Goal: Information Seeking & Learning: Find specific fact

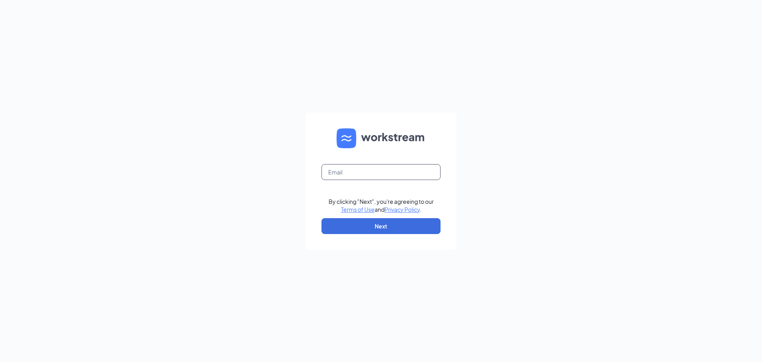
click at [374, 171] on input "text" at bounding box center [381, 172] width 119 height 16
type input "amandamanthey@bleedblue.net"
click at [374, 221] on button "Next" at bounding box center [381, 226] width 119 height 16
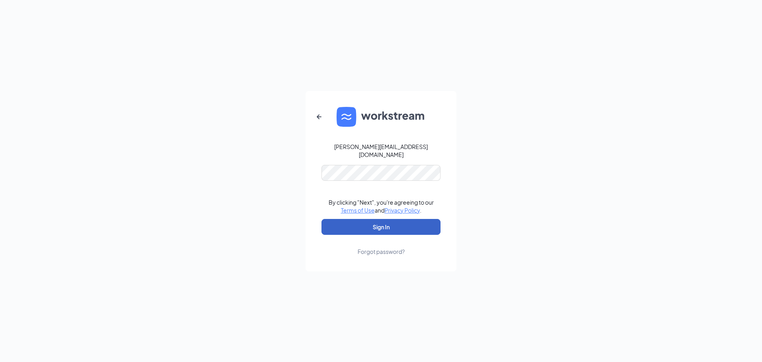
click at [385, 224] on button "Sign In" at bounding box center [381, 227] width 119 height 16
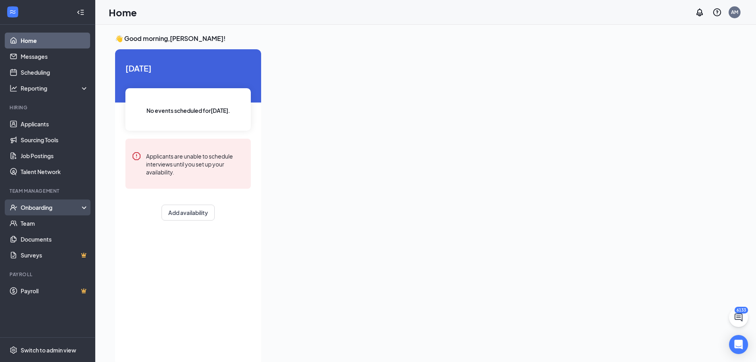
click at [92, 203] on li "Onboarding" at bounding box center [47, 207] width 95 height 16
click at [86, 208] on icon at bounding box center [86, 208] width 6 height 0
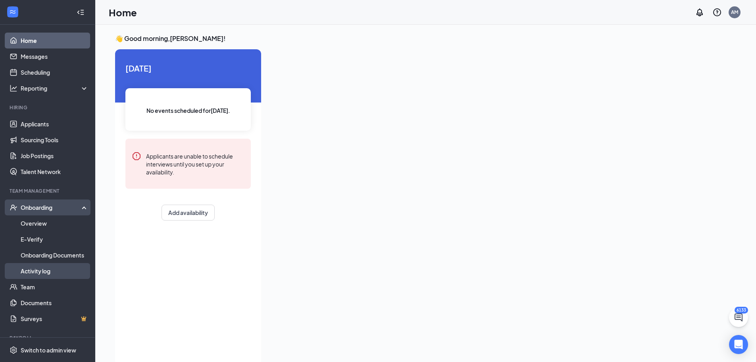
click at [46, 266] on link "Activity log" at bounding box center [55, 271] width 68 height 16
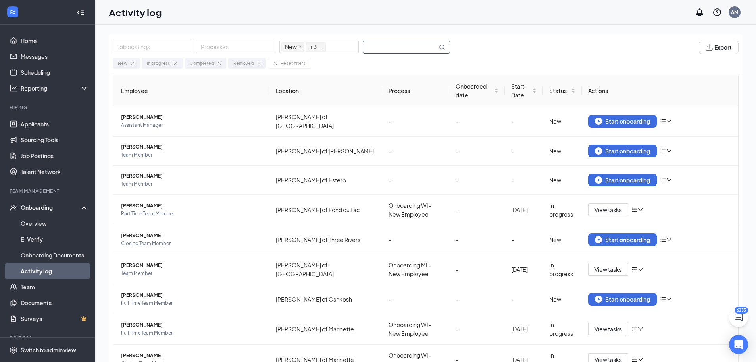
click at [388, 49] on input "text" at bounding box center [400, 47] width 74 height 12
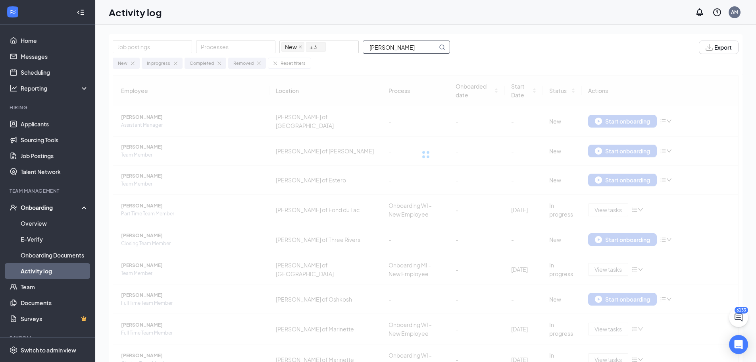
type input "[PERSON_NAME]"
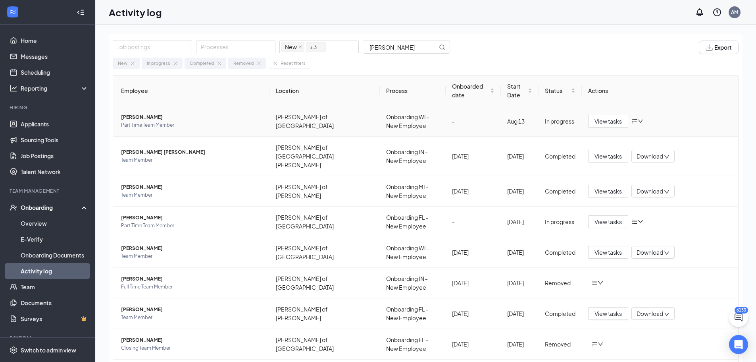
click at [234, 124] on span "Part Time Team Member" at bounding box center [192, 125] width 142 height 8
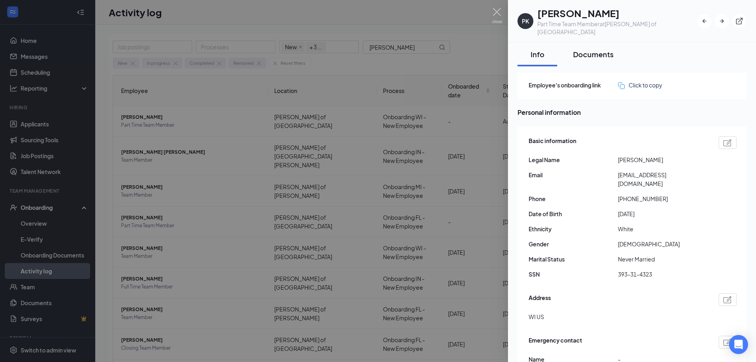
click at [602, 49] on div "Documents" at bounding box center [593, 54] width 40 height 10
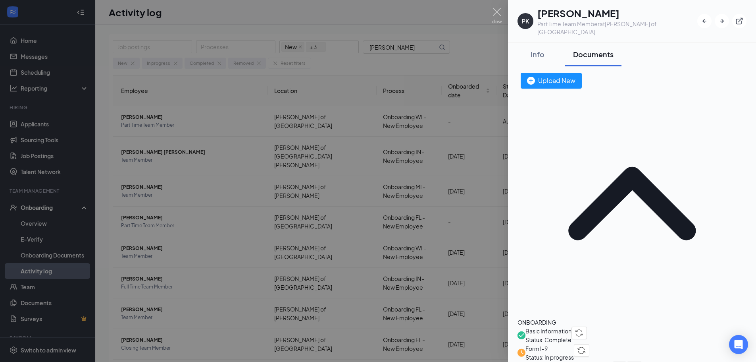
drag, startPoint x: 567, startPoint y: 112, endPoint x: 575, endPoint y: 112, distance: 8.3
click at [567, 326] on span "Basic Information" at bounding box center [549, 330] width 46 height 9
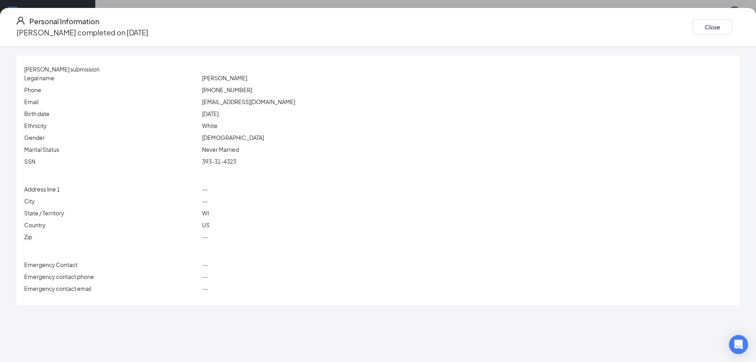
click at [236, 161] on span "393-31-4323" at bounding box center [219, 161] width 34 height 7
copy span "393-31-4323"
click at [288, 102] on span "[EMAIL_ADDRESS][DOMAIN_NAME]" at bounding box center [248, 101] width 93 height 7
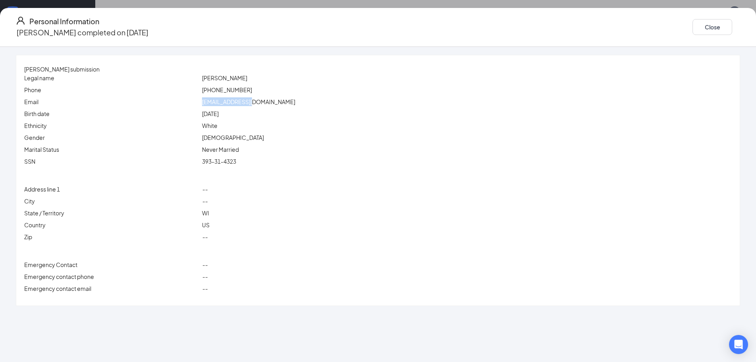
click at [288, 102] on span "[EMAIL_ADDRESS][DOMAIN_NAME]" at bounding box center [248, 101] width 93 height 7
copy span "[EMAIL_ADDRESS][DOMAIN_NAME]"
click at [252, 89] on span "[PHONE_NUMBER]" at bounding box center [227, 89] width 50 height 7
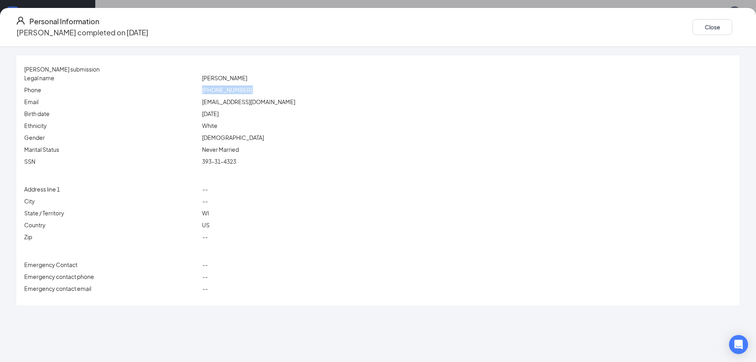
click at [252, 89] on span "[PHONE_NUMBER]" at bounding box center [227, 89] width 50 height 7
copy span "[PHONE_NUMBER]"
click at [693, 19] on button "Close" at bounding box center [713, 27] width 40 height 16
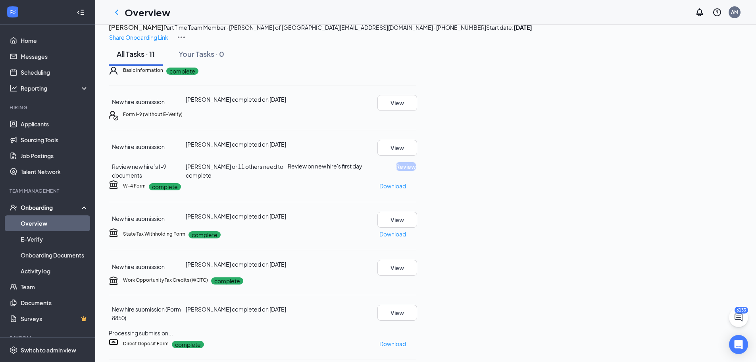
scroll to position [79, 0]
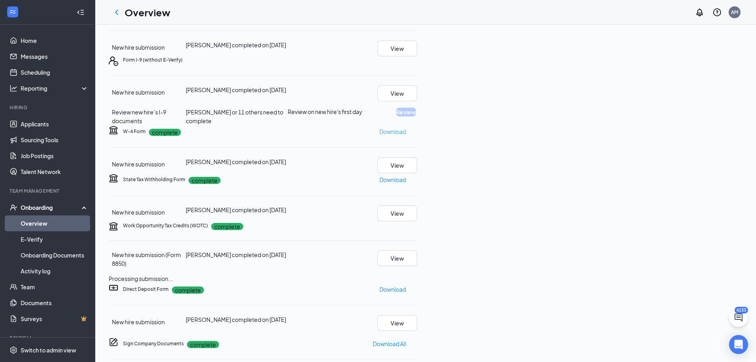
click at [406, 136] on p "Download" at bounding box center [393, 131] width 27 height 9
click at [406, 175] on p "Download" at bounding box center [393, 179] width 27 height 9
click at [406, 285] on p "Download" at bounding box center [393, 289] width 27 height 9
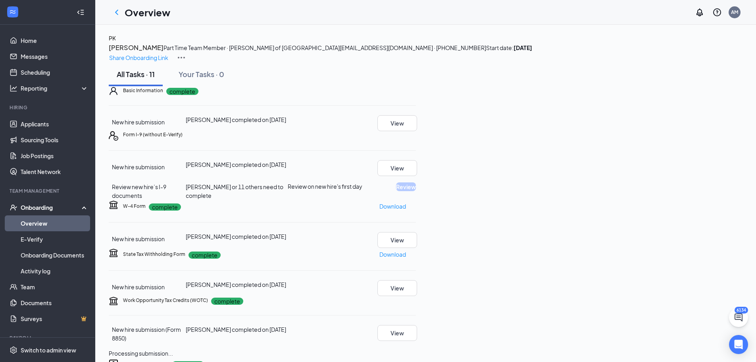
scroll to position [0, 0]
click at [39, 267] on link "Activity log" at bounding box center [55, 271] width 68 height 16
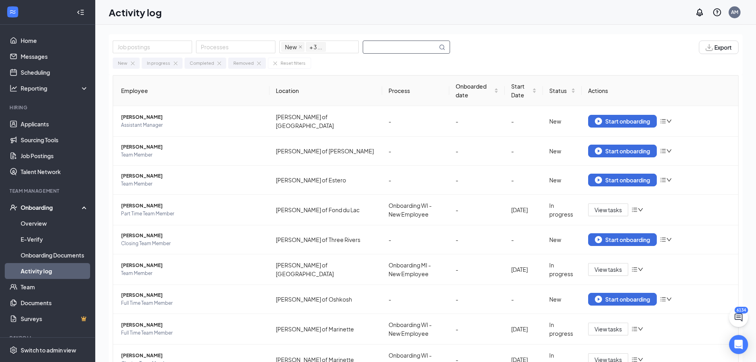
click at [380, 46] on input "text" at bounding box center [400, 47] width 74 height 12
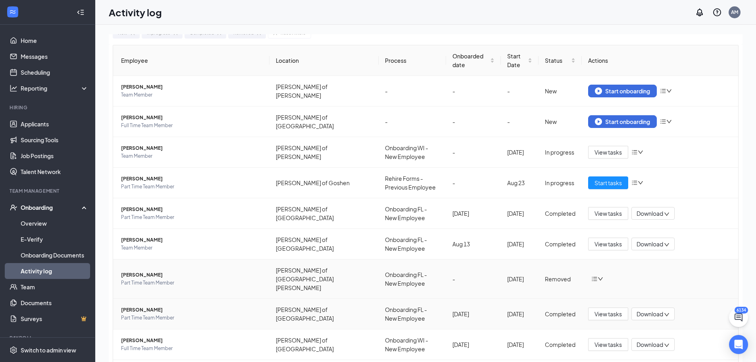
scroll to position [68, 0]
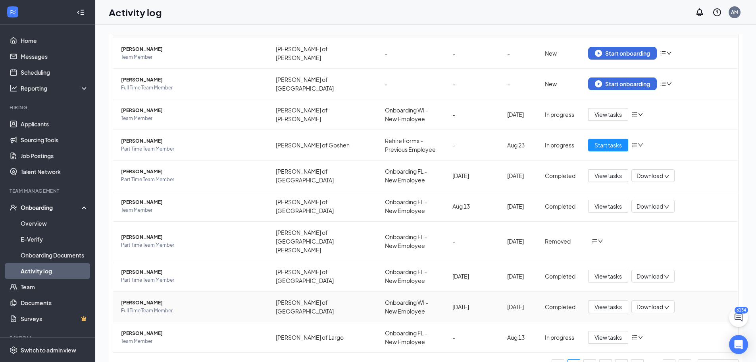
click at [205, 306] on span "Full Time Team Member" at bounding box center [192, 310] width 142 height 8
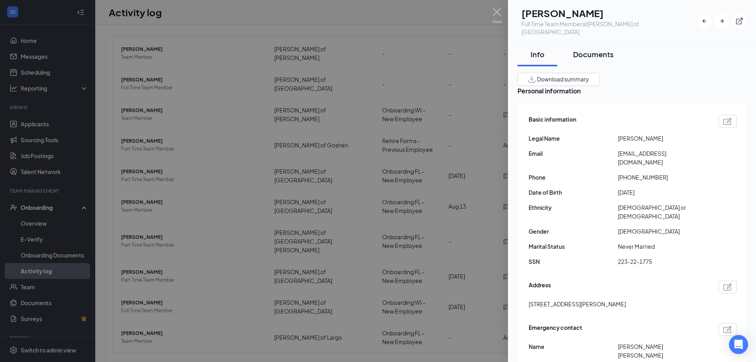
click at [596, 49] on div "Documents" at bounding box center [593, 54] width 40 height 10
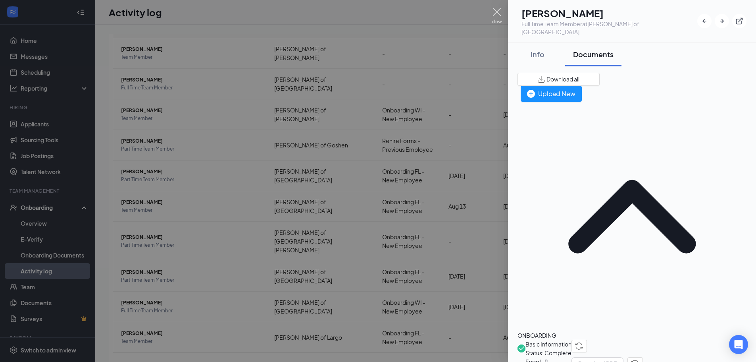
click at [495, 13] on img at bounding box center [497, 15] width 10 height 15
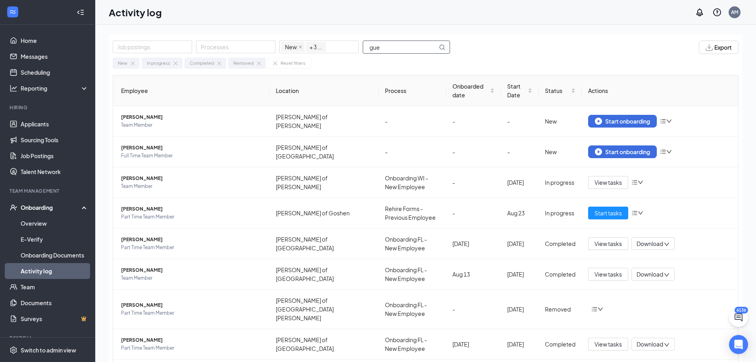
click at [387, 46] on input "gue" at bounding box center [400, 47] width 74 height 12
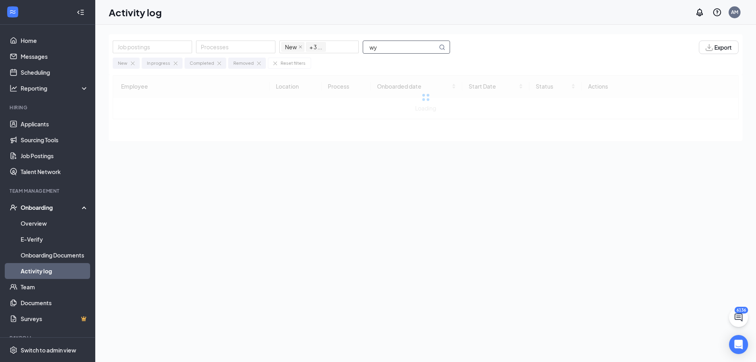
type input "w"
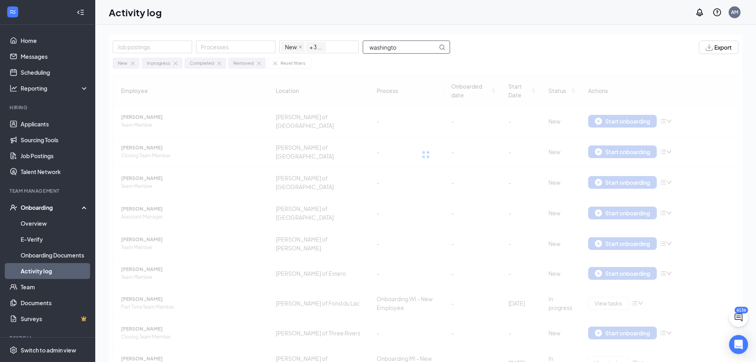
type input "[US_STATE]"
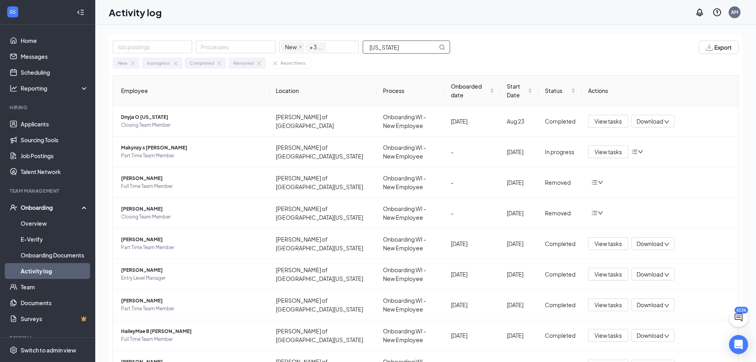
drag, startPoint x: 412, startPoint y: 49, endPoint x: 362, endPoint y: 51, distance: 49.7
click at [363, 51] on input "[US_STATE]" at bounding box center [400, 47] width 74 height 12
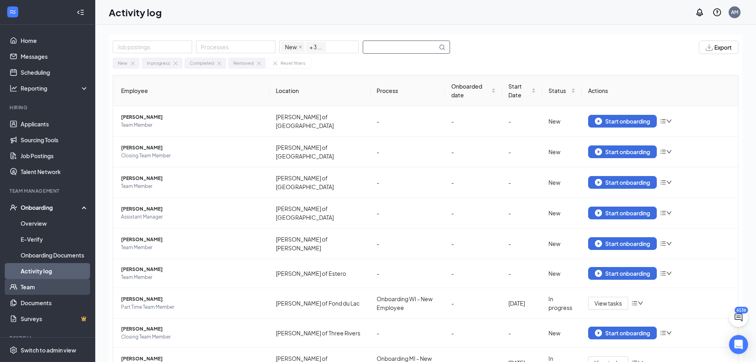
click at [38, 285] on link "Team" at bounding box center [55, 287] width 68 height 16
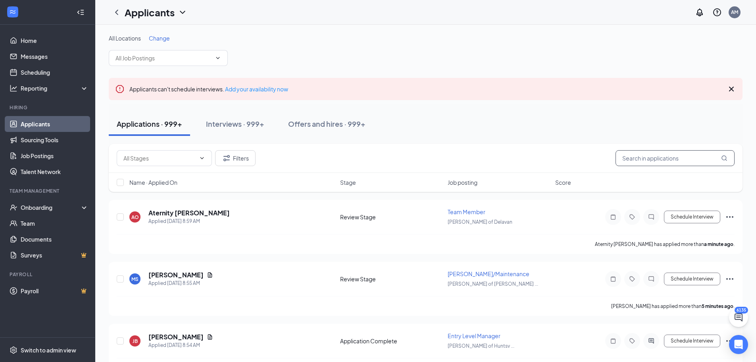
click at [660, 162] on input "text" at bounding box center [675, 158] width 119 height 16
click at [335, 123] on div "Offers and hires · 999+" at bounding box center [326, 124] width 77 height 10
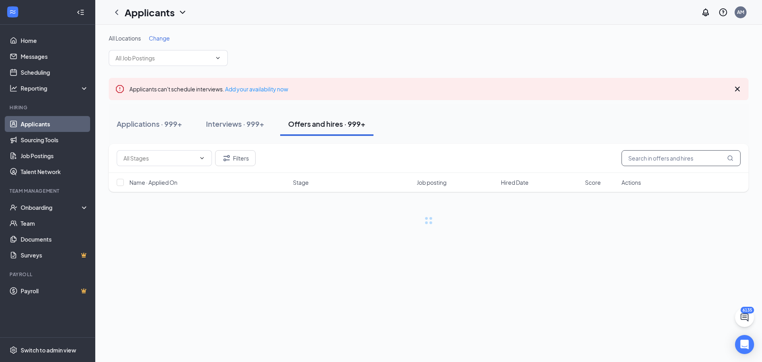
click at [681, 160] on input "text" at bounding box center [681, 158] width 119 height 16
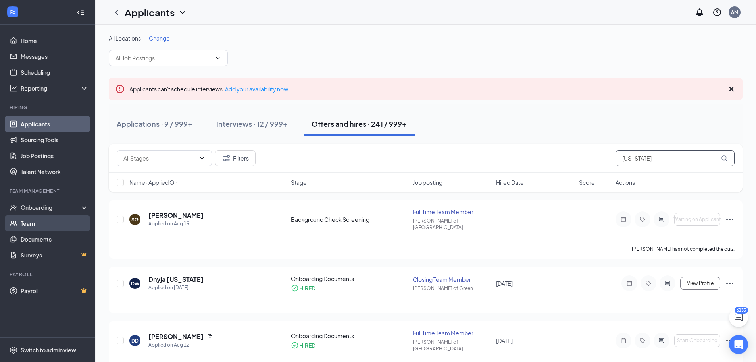
type input "[US_STATE]"
click at [27, 220] on link "Team" at bounding box center [55, 223] width 68 height 16
